Goal: Information Seeking & Learning: Learn about a topic

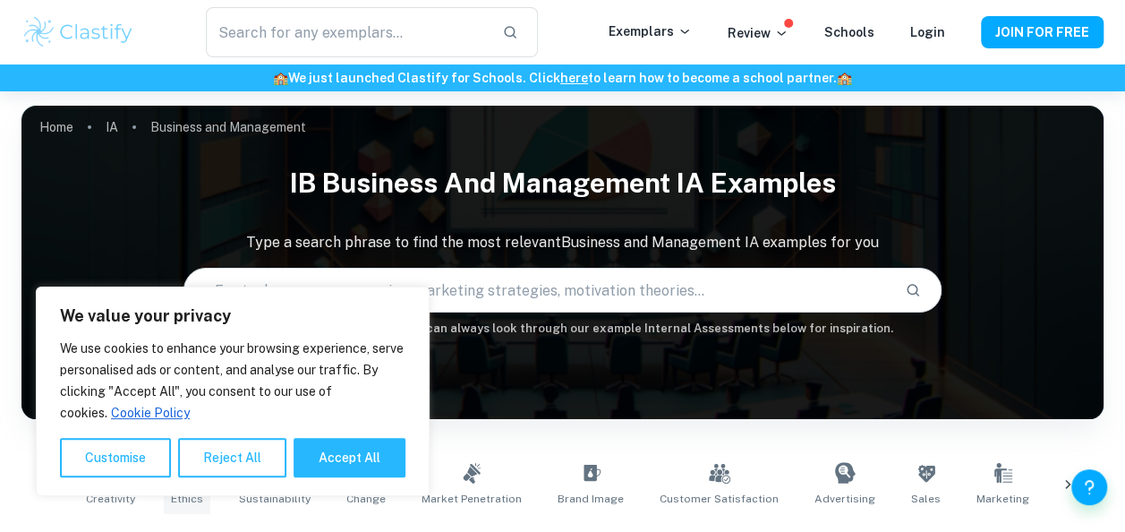
click at [208, 461] on button "Reject All" at bounding box center [232, 457] width 108 height 39
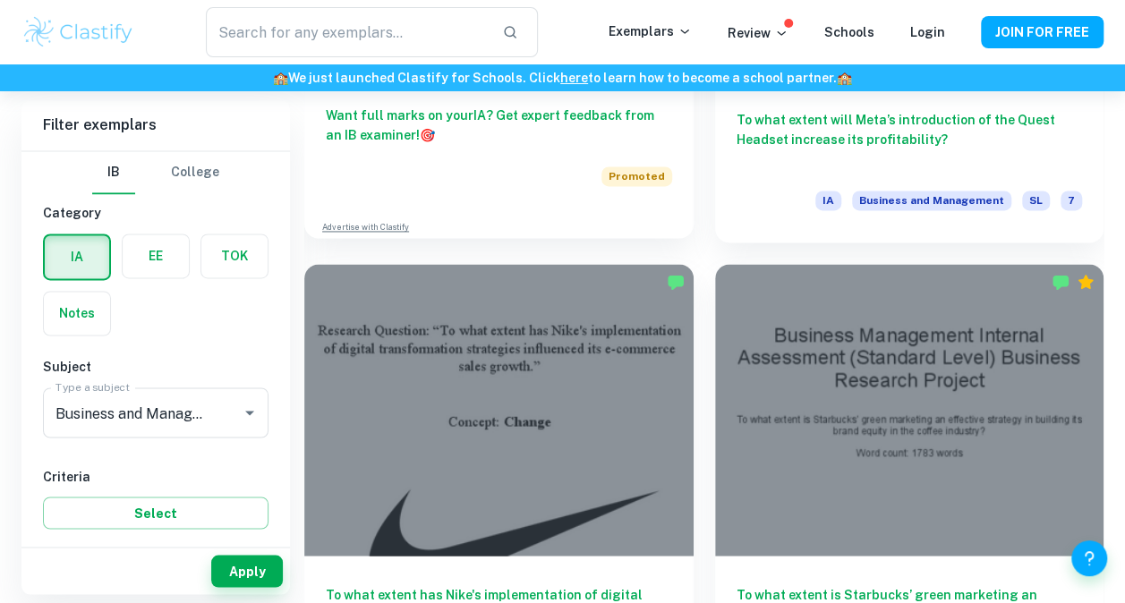
scroll to position [1343, 0]
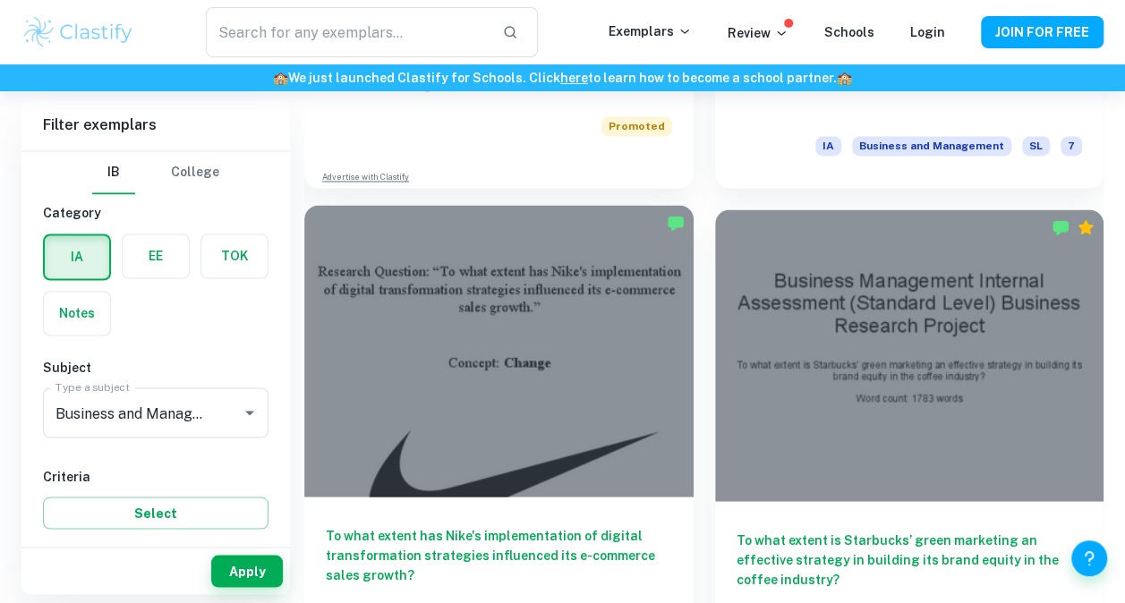
click at [618, 327] on div at bounding box center [498, 351] width 389 height 292
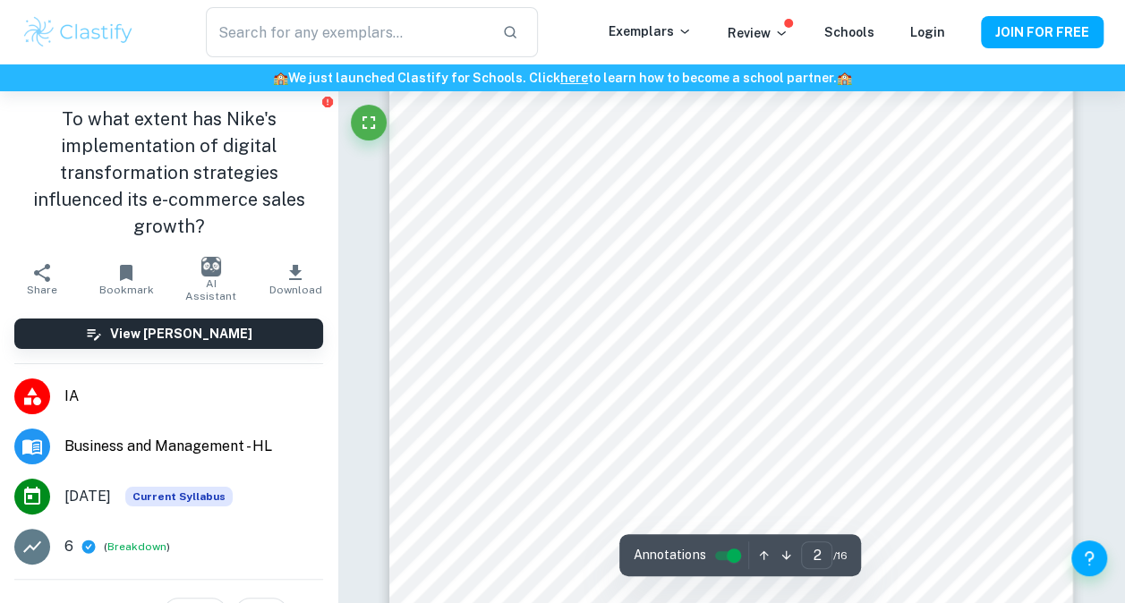
scroll to position [1880, 0]
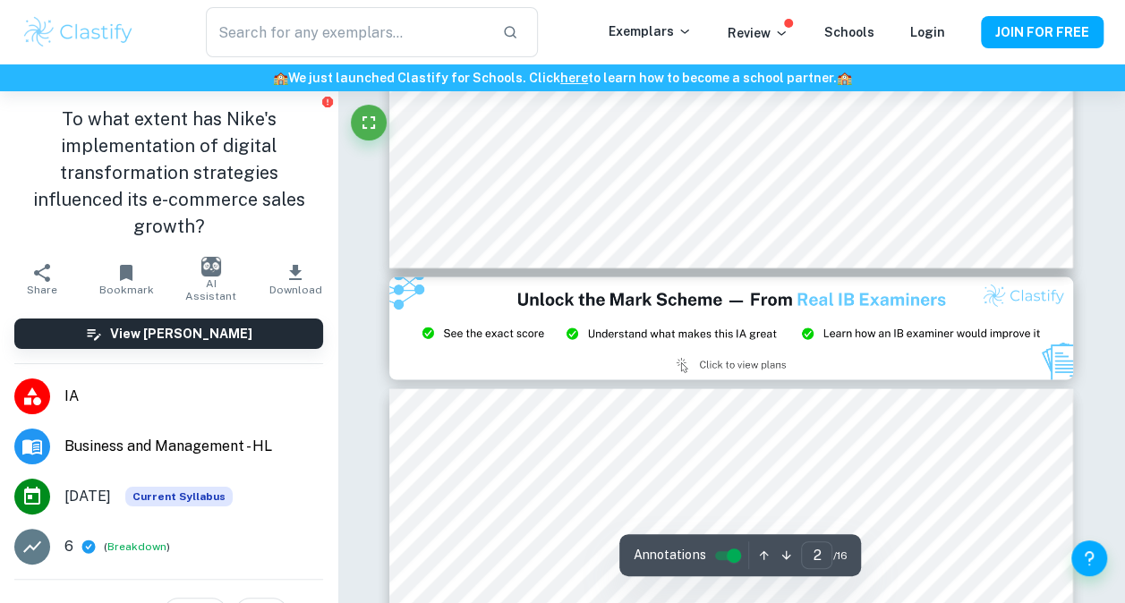
type input "3"
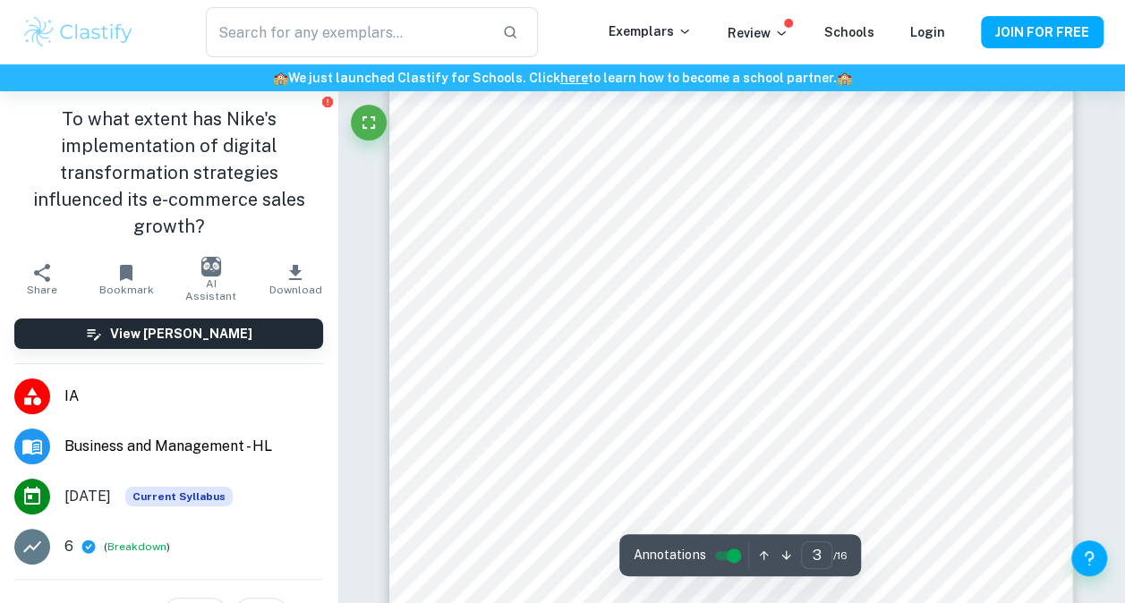
scroll to position [2148, 0]
click at [720, 556] on input "controlled" at bounding box center [734, 555] width 64 height 21
click at [720, 556] on input "controlled" at bounding box center [719, 555] width 64 height 21
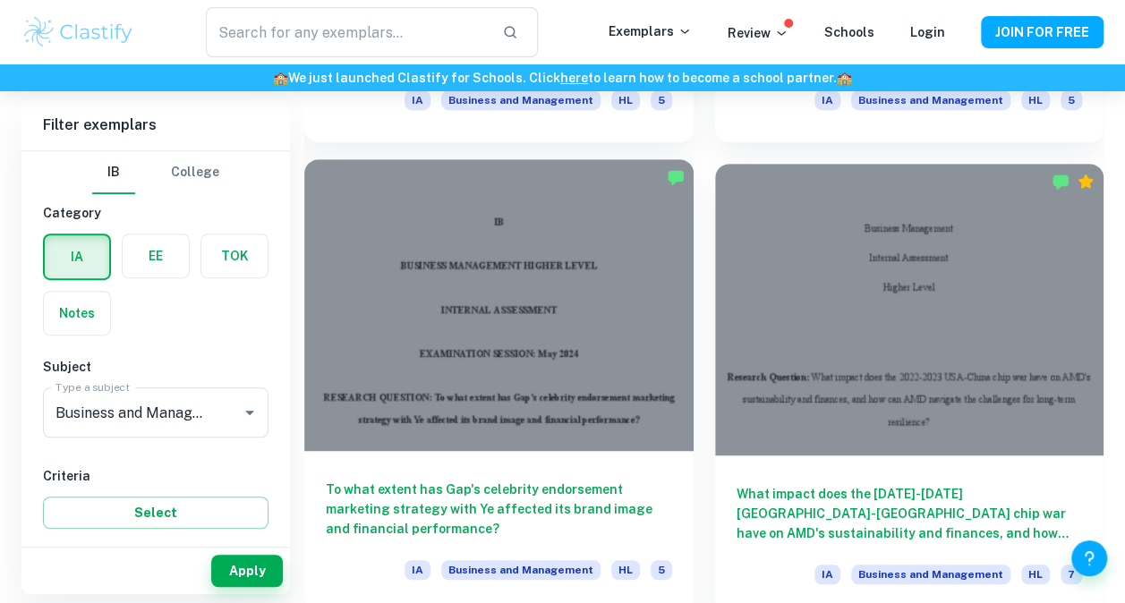
scroll to position [4207, 0]
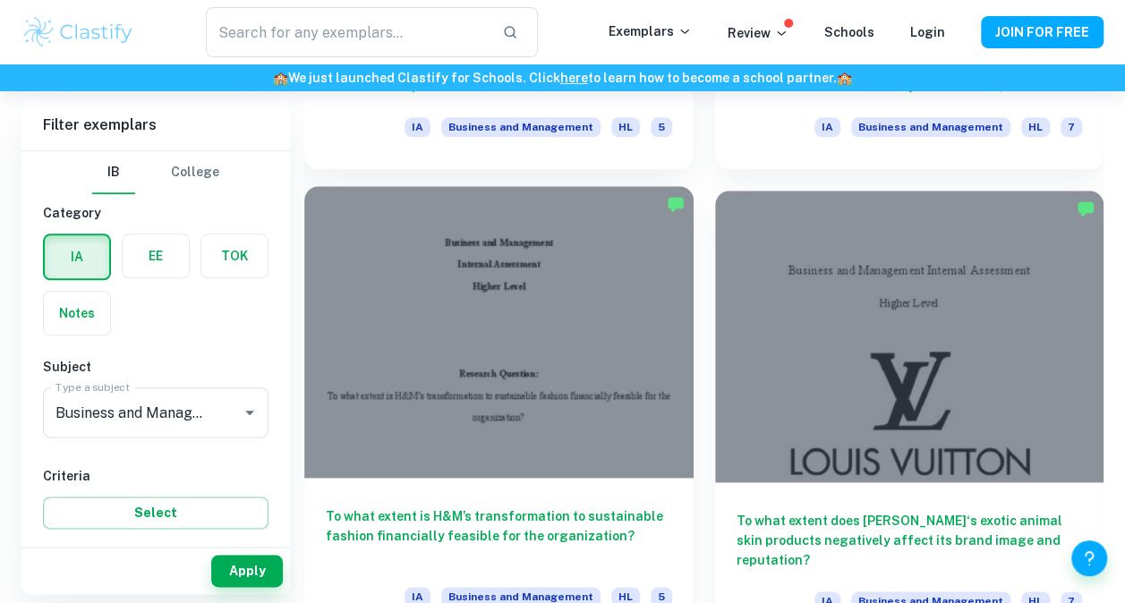
click at [503, 397] on div at bounding box center [498, 332] width 389 height 292
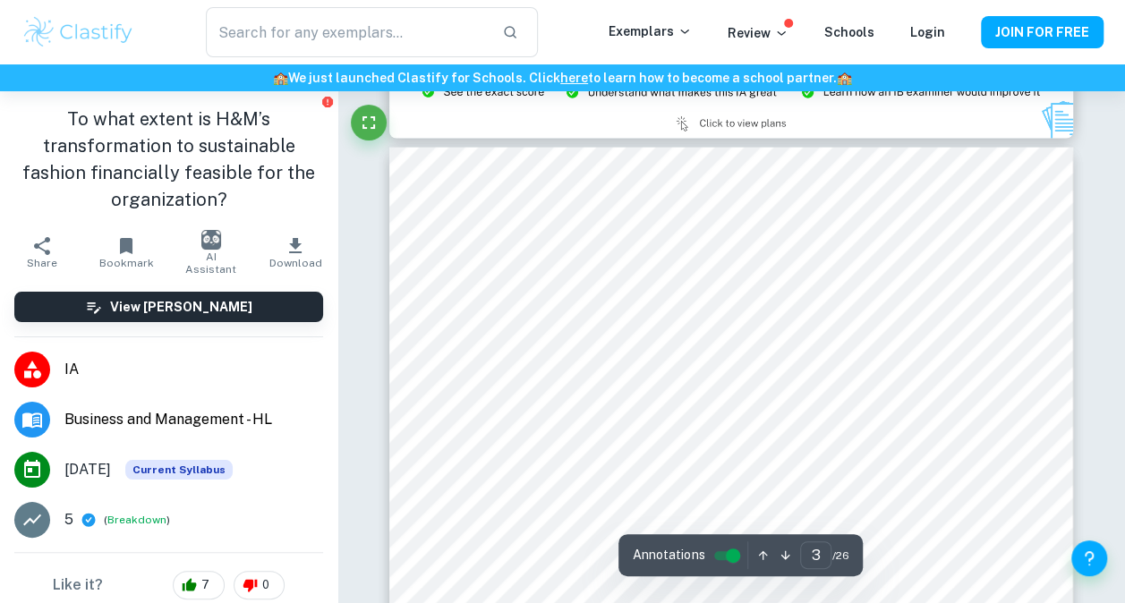
scroll to position [2238, 0]
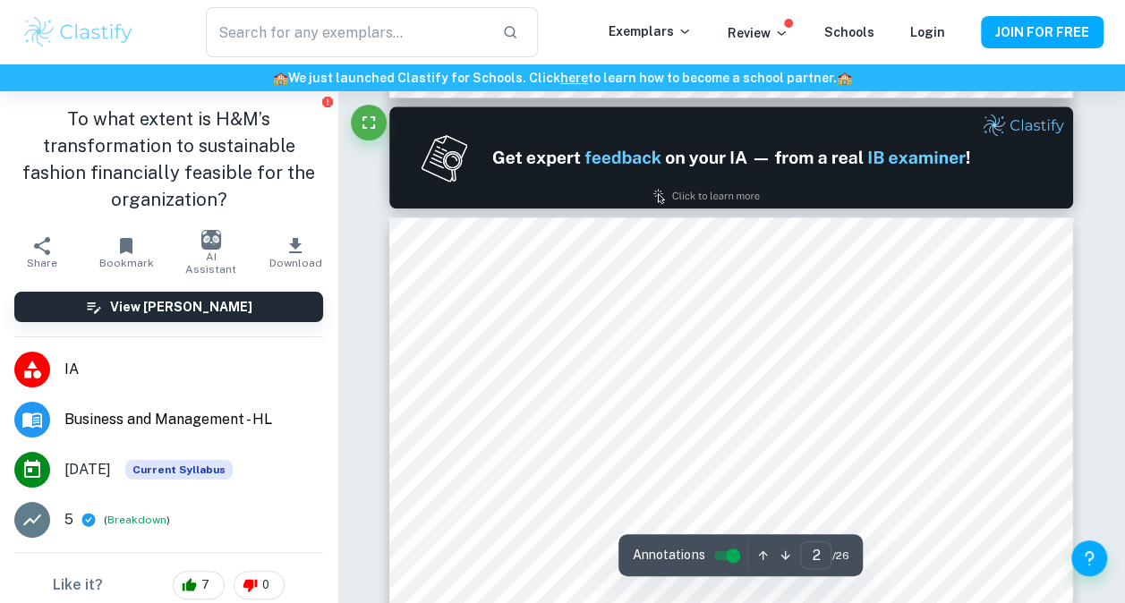
type input "1"
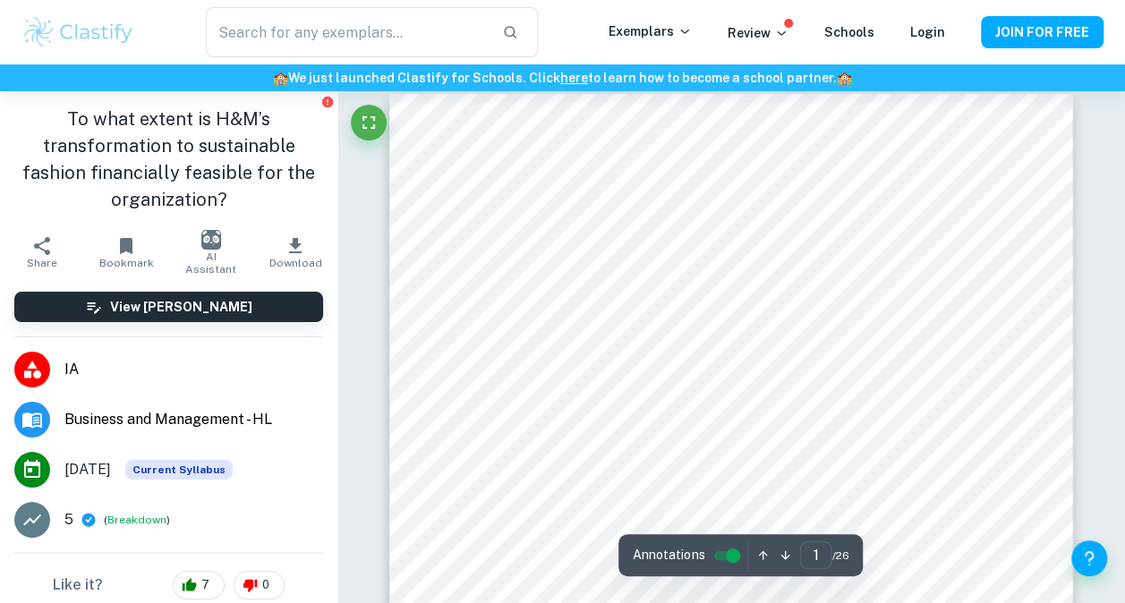
scroll to position [0, 0]
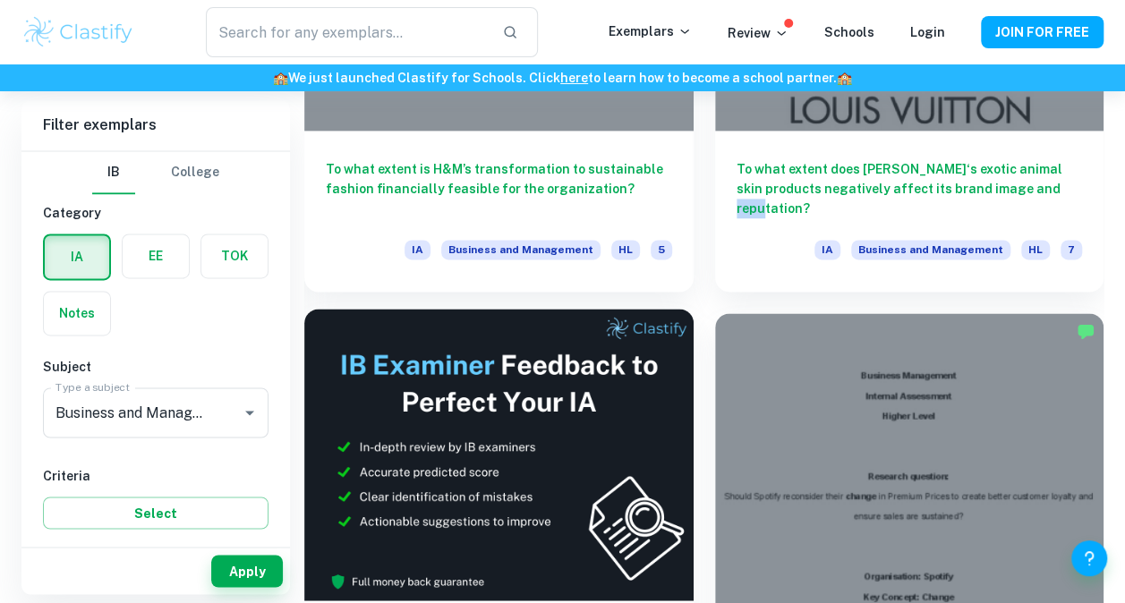
scroll to position [4624, 0]
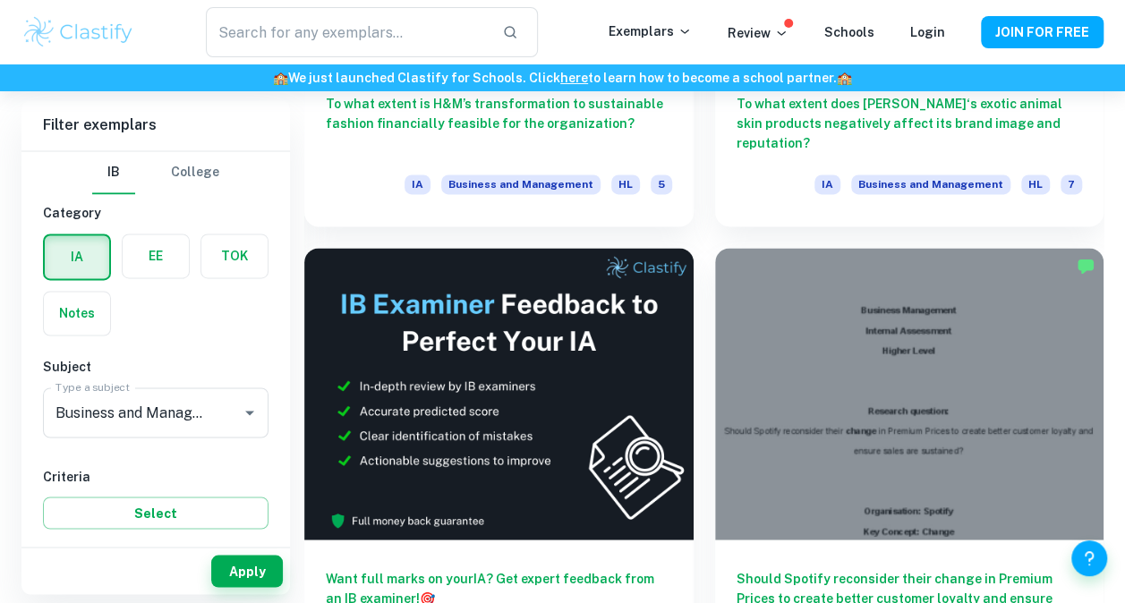
click at [1100, 238] on div "Should Spotify reconsider their change in Premium Prices to create better custo…" at bounding box center [899, 463] width 411 height 474
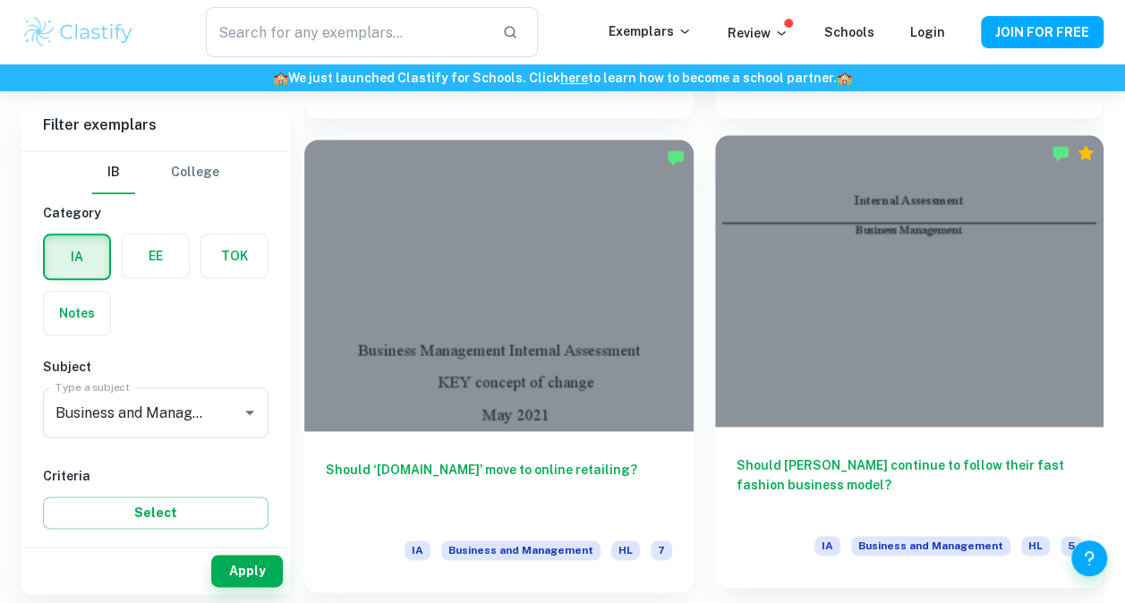
scroll to position [7130, 0]
